Goal: Task Accomplishment & Management: Manage account settings

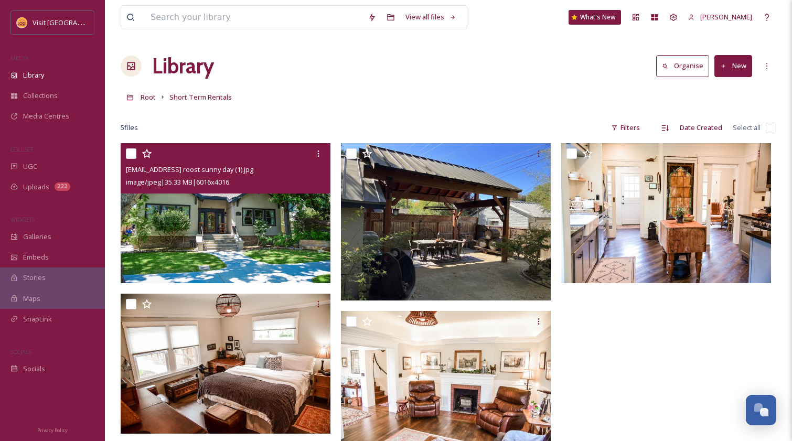
click at [124, 148] on div "[EMAIL_ADDRESS] roost sunny day (1).jpg image/jpeg | 35.33 MB | 6016 x 4016" at bounding box center [226, 168] width 210 height 50
click at [131, 152] on input "checkbox" at bounding box center [131, 153] width 10 height 10
checkbox input "true"
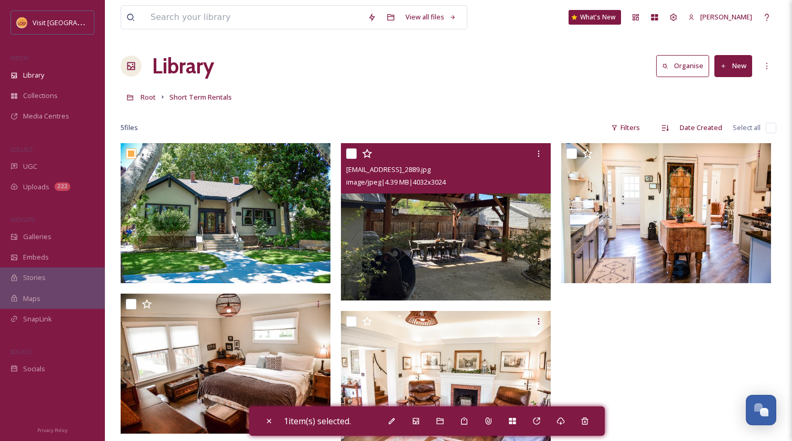
click at [350, 153] on input "checkbox" at bounding box center [351, 153] width 10 height 10
checkbox input "true"
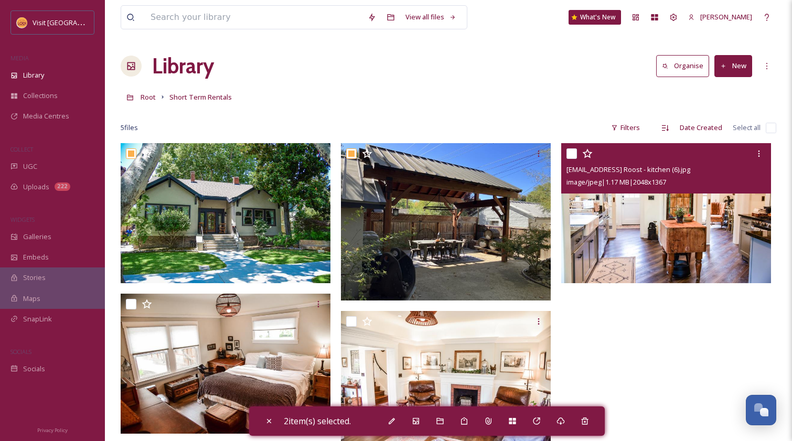
click at [570, 151] on input "checkbox" at bounding box center [572, 153] width 10 height 10
checkbox input "true"
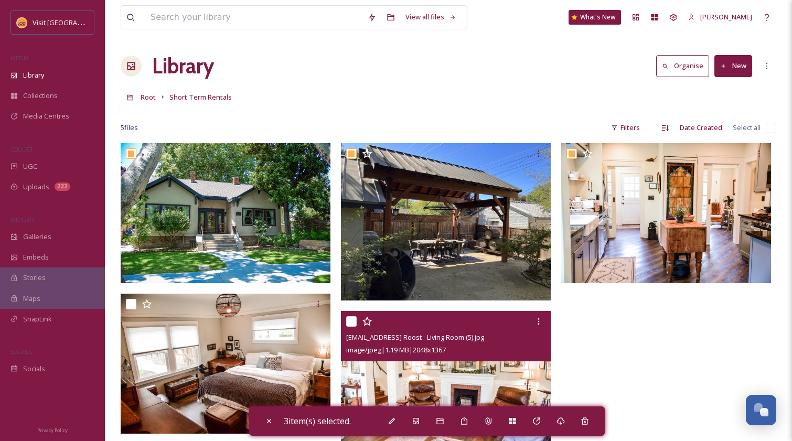
click at [352, 320] on input "checkbox" at bounding box center [351, 321] width 10 height 10
checkbox input "true"
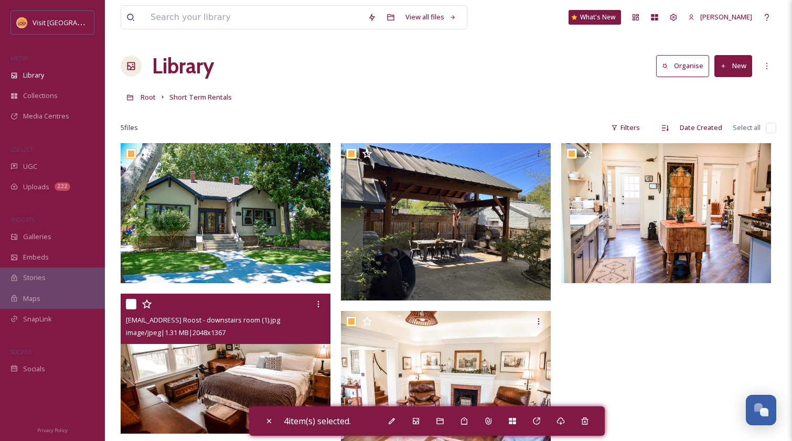
click at [128, 303] on input "checkbox" at bounding box center [131, 304] width 10 height 10
checkbox input "true"
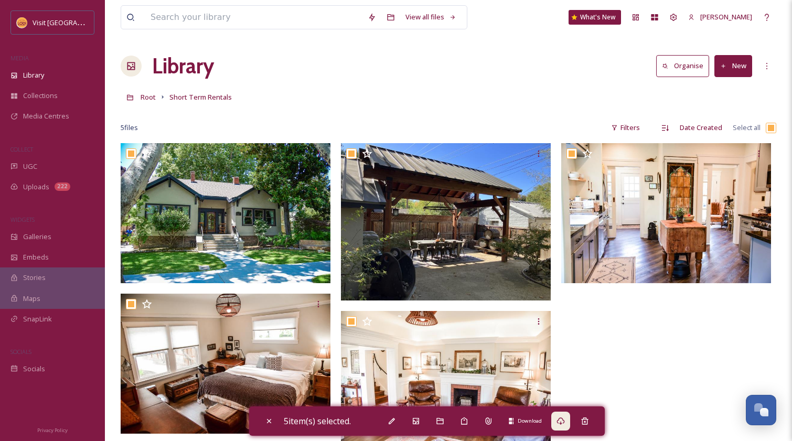
click at [562, 420] on icon at bounding box center [561, 421] width 8 height 8
